Goal: Information Seeking & Learning: Check status

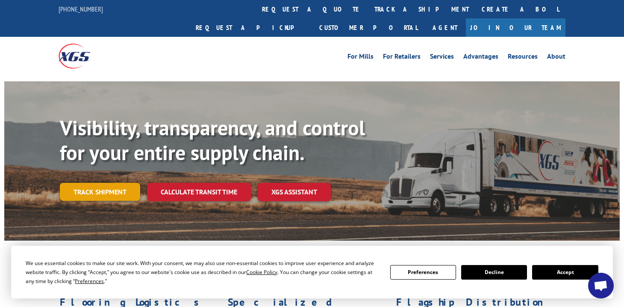
click at [74, 183] on link "Track shipment" at bounding box center [100, 192] width 80 height 18
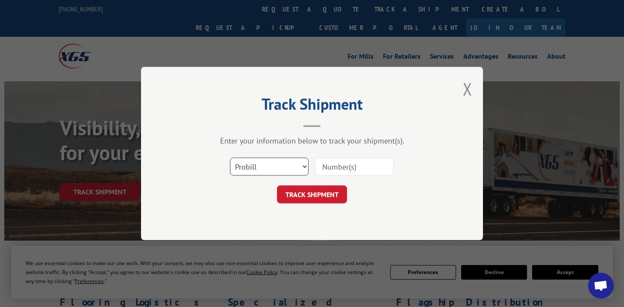
click at [275, 164] on select "Select category... Probill BOL PO" at bounding box center [269, 166] width 79 height 18
select select "bol"
click at [230, 157] on select "Select category... Probill BOL PO" at bounding box center [269, 166] width 79 height 18
click at [343, 164] on input at bounding box center [354, 166] width 79 height 18
paste input "612974"
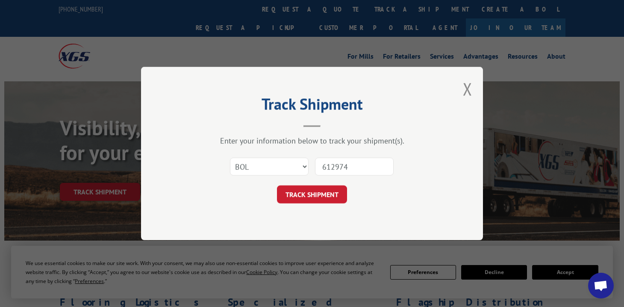
type input "612974"
click at [312, 204] on div "Track Shipment Enter your information below to track your shipment(s). Select c…" at bounding box center [312, 153] width 342 height 173
click at [311, 197] on button "TRACK SHIPMENT" at bounding box center [312, 194] width 70 height 18
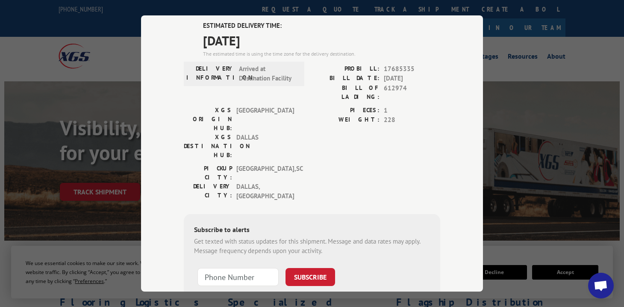
scroll to position [64, 0]
